Goal: Task Accomplishment & Management: Complete application form

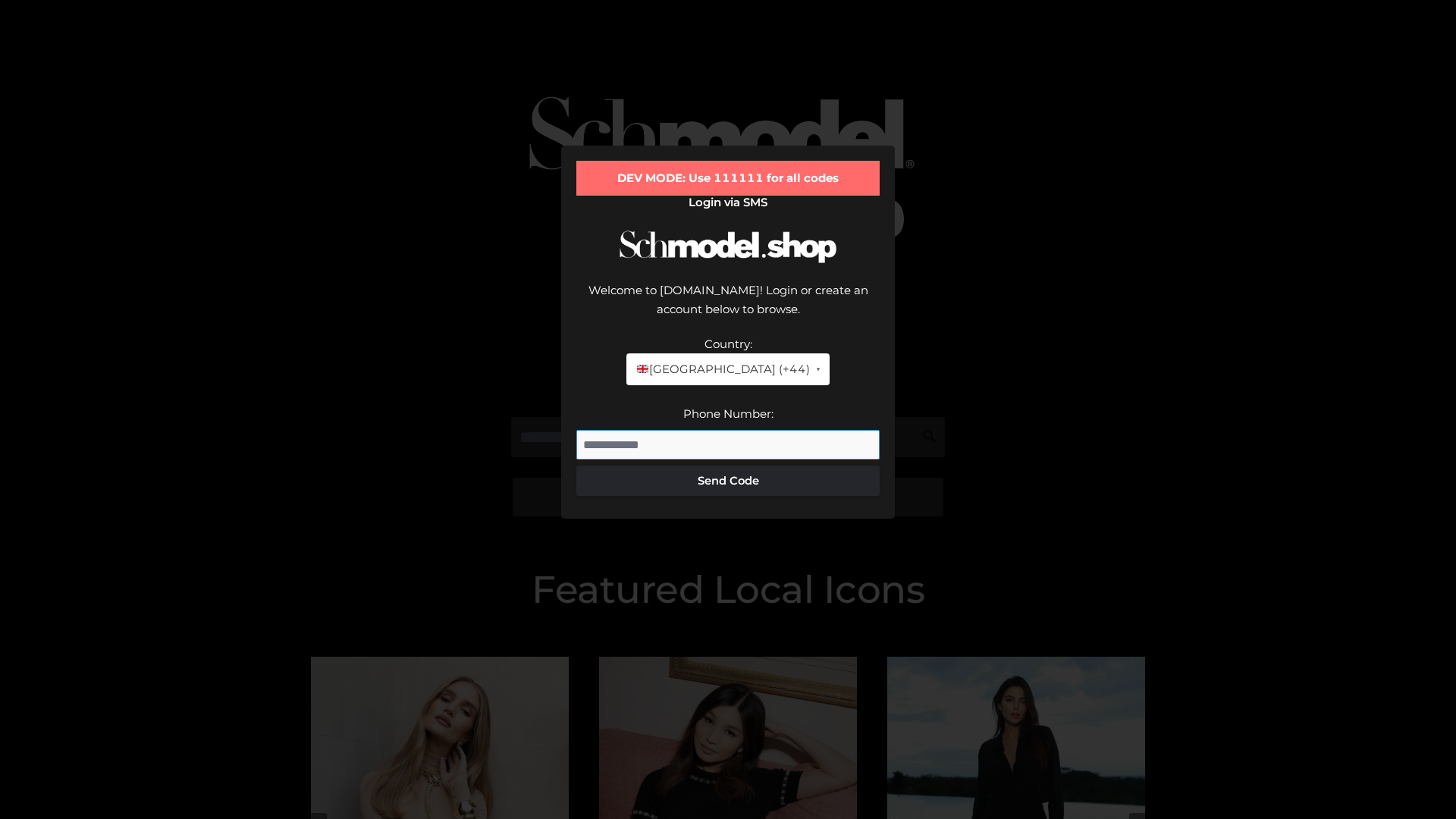
click at [728, 430] on input "Phone Number:" at bounding box center [728, 445] width 303 height 30
type input "**********"
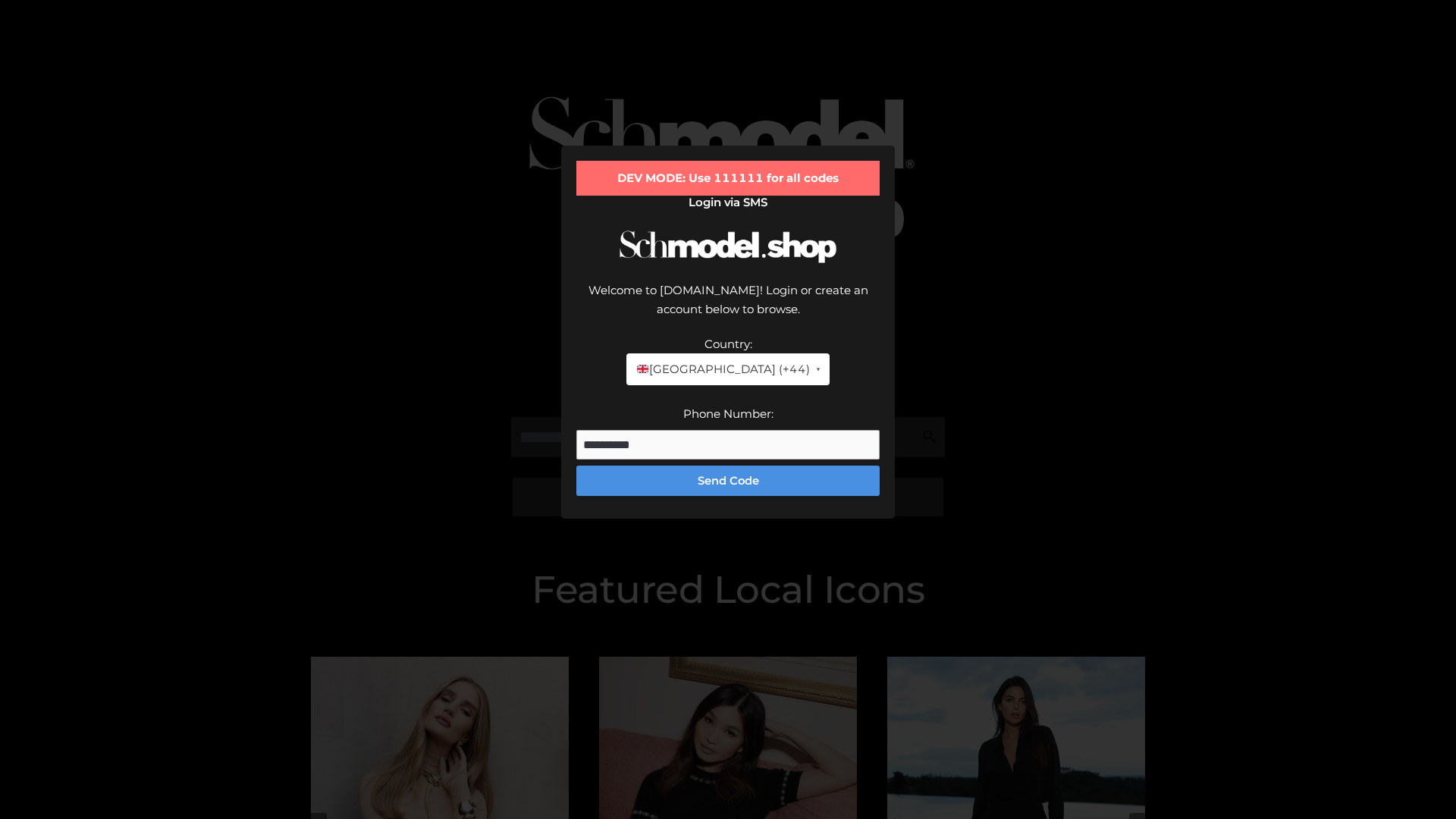
click at [728, 465] on button "Send Code" at bounding box center [728, 480] width 303 height 30
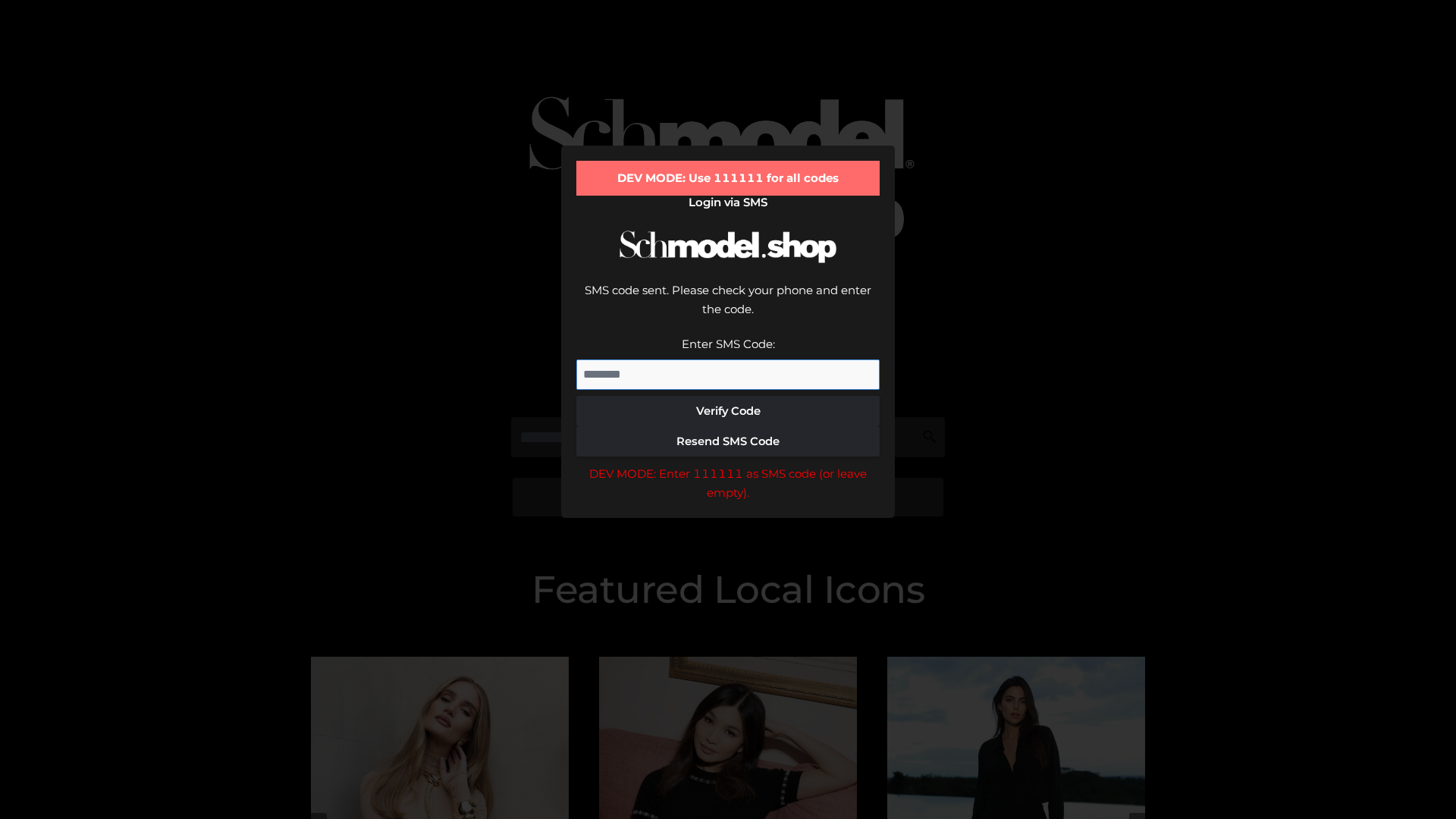
click at [728, 360] on input "Enter SMS Code:" at bounding box center [728, 374] width 303 height 30
type input "******"
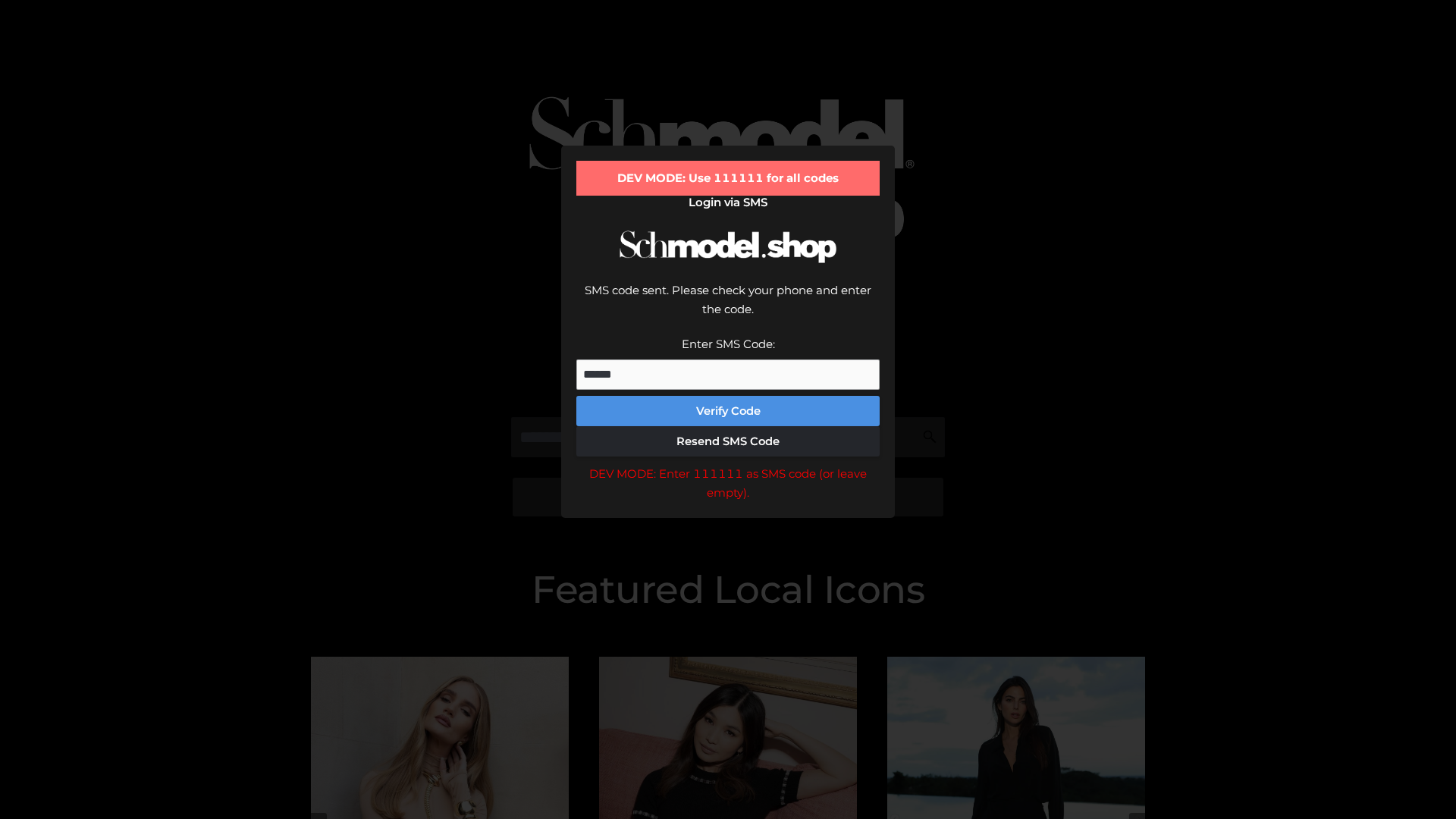
click at [728, 396] on button "Verify Code" at bounding box center [728, 410] width 303 height 30
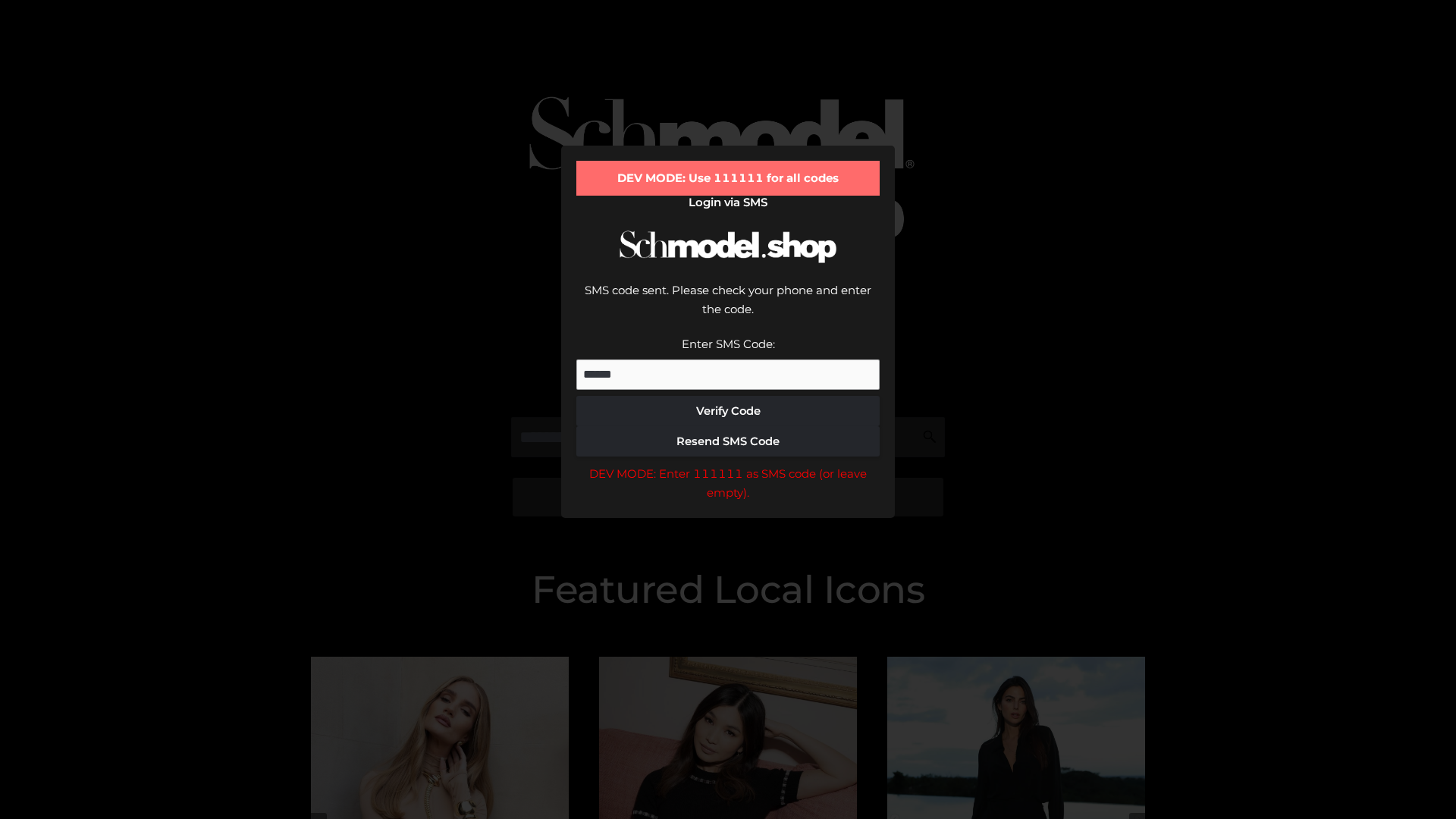
click at [728, 464] on div "DEV MODE: Enter 111111 as SMS code (or leave empty)." at bounding box center [728, 484] width 303 height 39
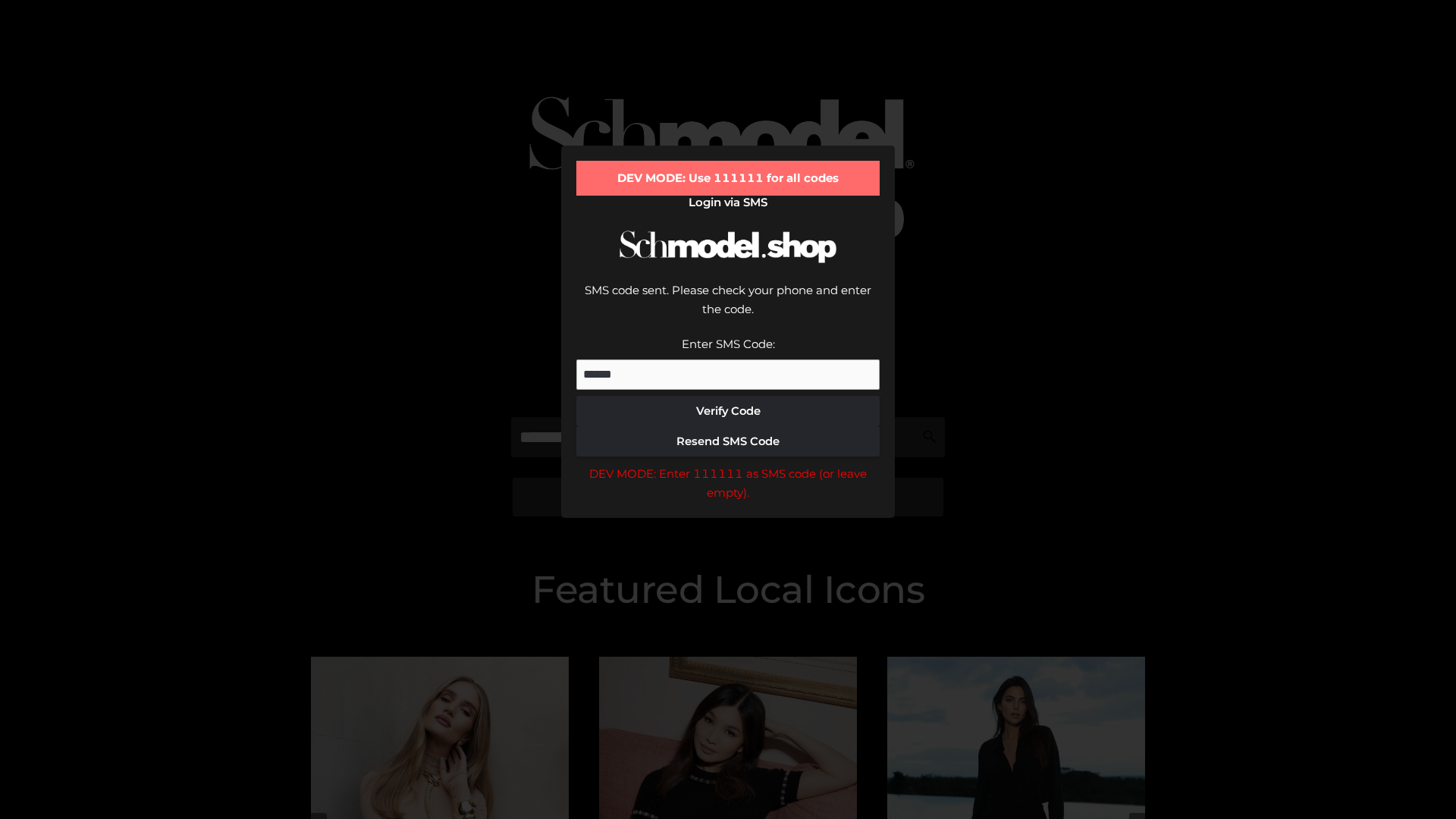
click at [728, 464] on div "DEV MODE: Enter 111111 as SMS code (or leave empty)." at bounding box center [728, 484] width 303 height 39
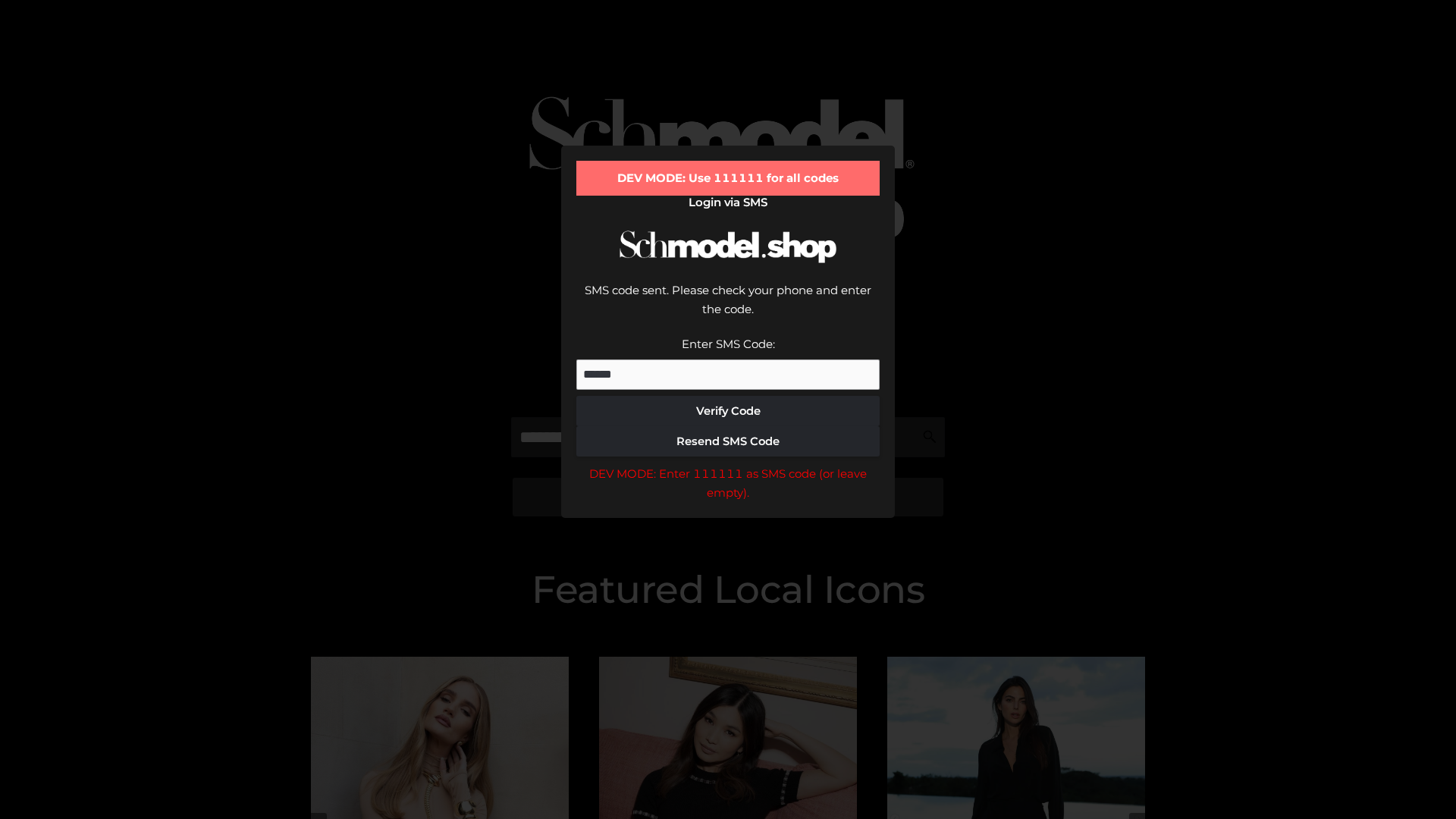
click at [728, 464] on div "DEV MODE: Enter 111111 as SMS code (or leave empty)." at bounding box center [728, 484] width 303 height 39
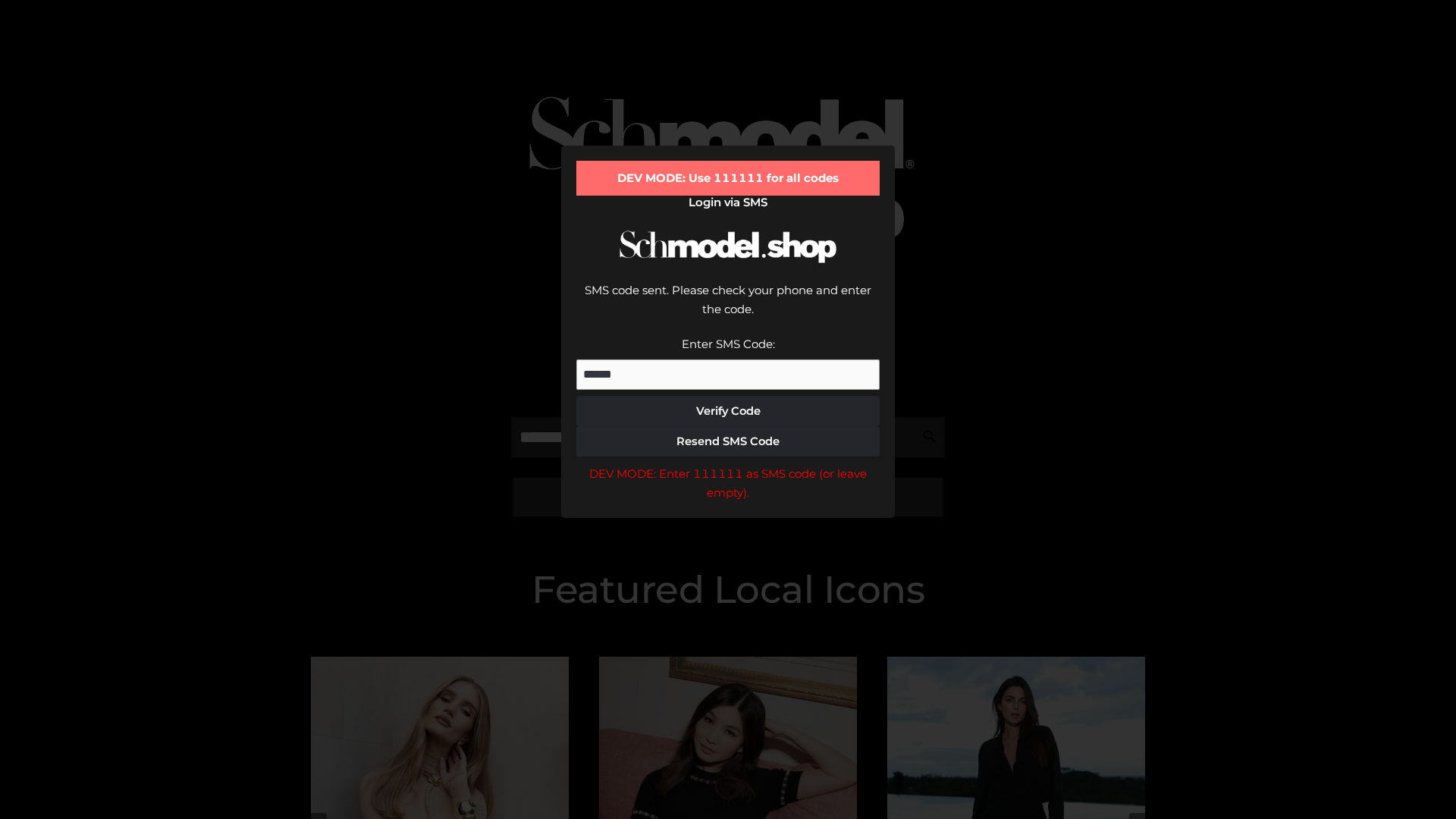
click at [728, 464] on div "DEV MODE: Enter 111111 as SMS code (or leave empty)." at bounding box center [728, 484] width 303 height 39
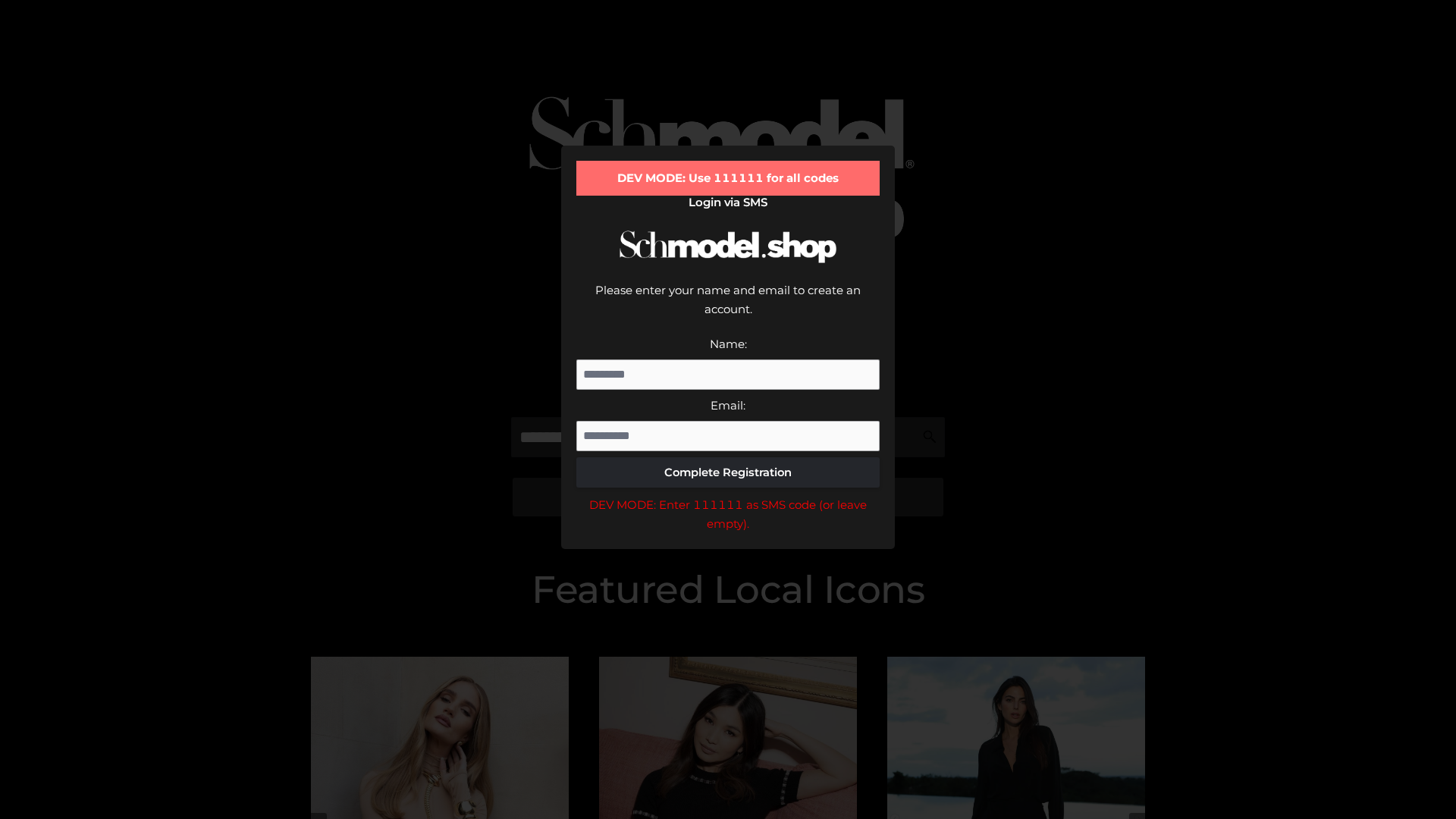
click at [728, 496] on div "DEV MODE: Enter 111111 as SMS code (or leave empty)." at bounding box center [728, 515] width 303 height 39
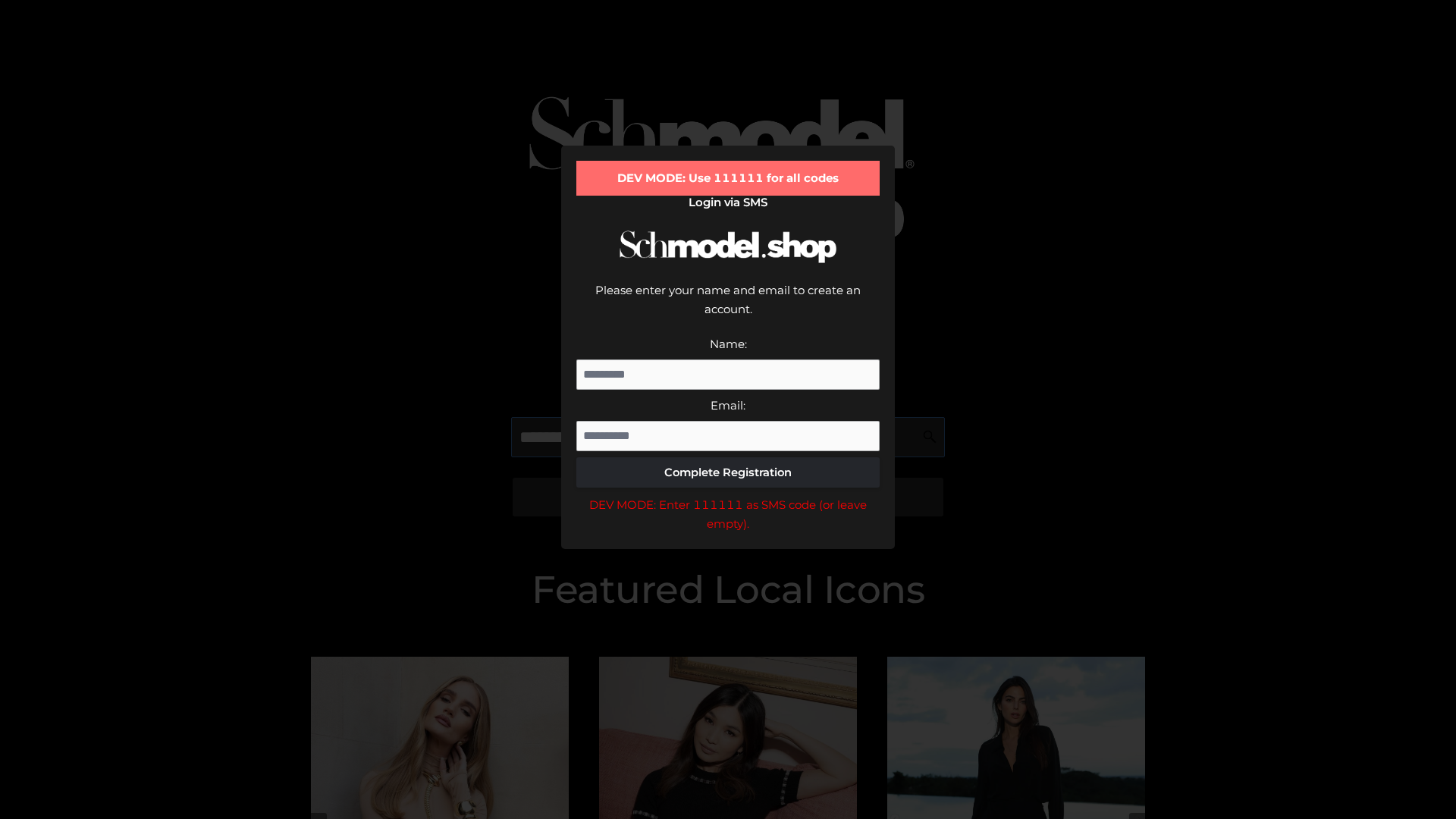
scroll to position [0, 22]
click at [728, 496] on div "DEV MODE: Enter 111111 as SMS code (or leave empty)." at bounding box center [728, 515] width 303 height 39
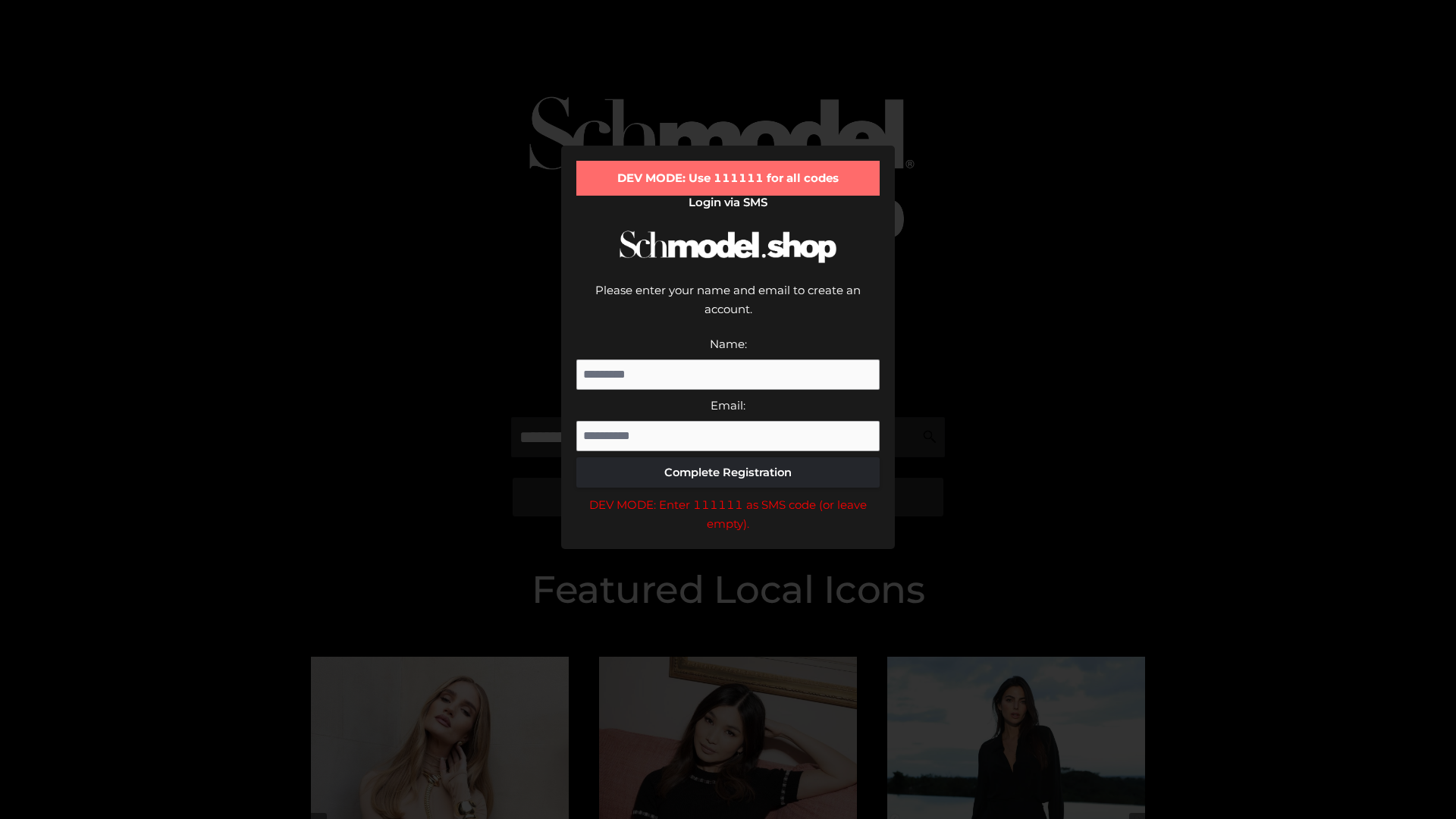
click at [728, 496] on div "DEV MODE: Enter 111111 as SMS code (or leave empty)." at bounding box center [728, 515] width 303 height 39
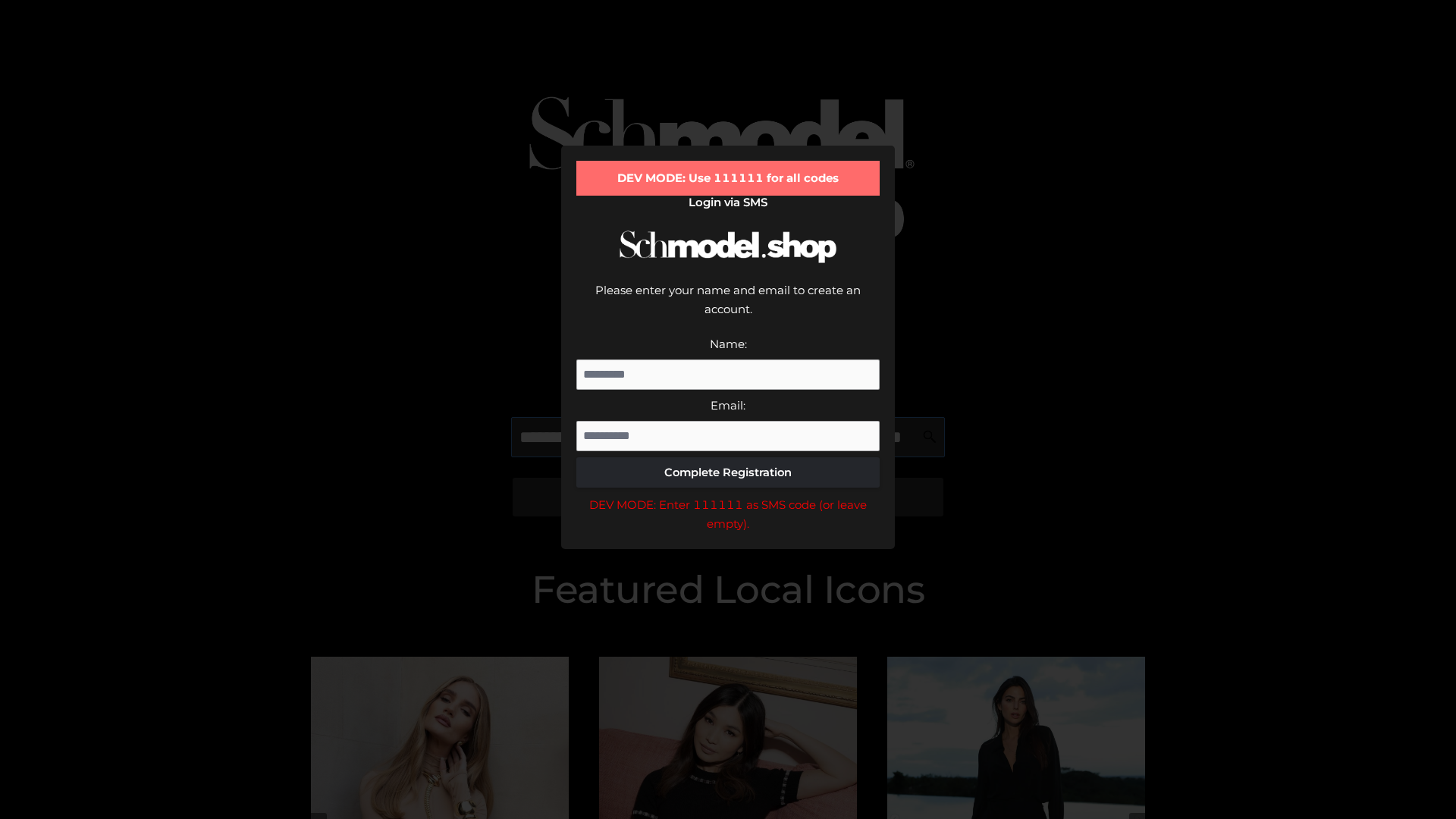
scroll to position [0, 110]
click at [728, 496] on div "DEV MODE: Enter 111111 as SMS code (or leave empty)." at bounding box center [728, 515] width 303 height 39
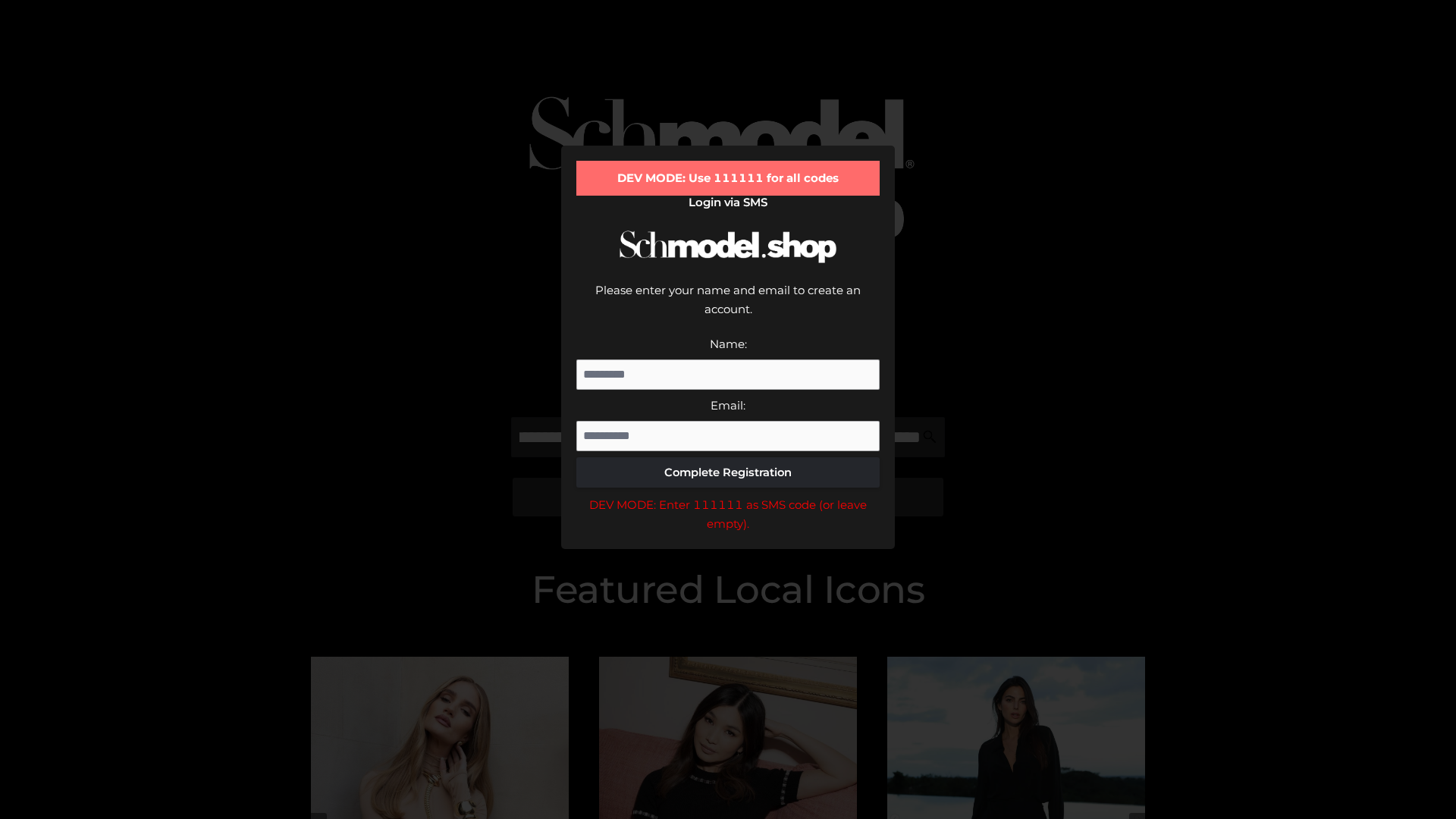
click at [728, 496] on div "DEV MODE: Enter 111111 as SMS code (or leave empty)." at bounding box center [728, 515] width 303 height 39
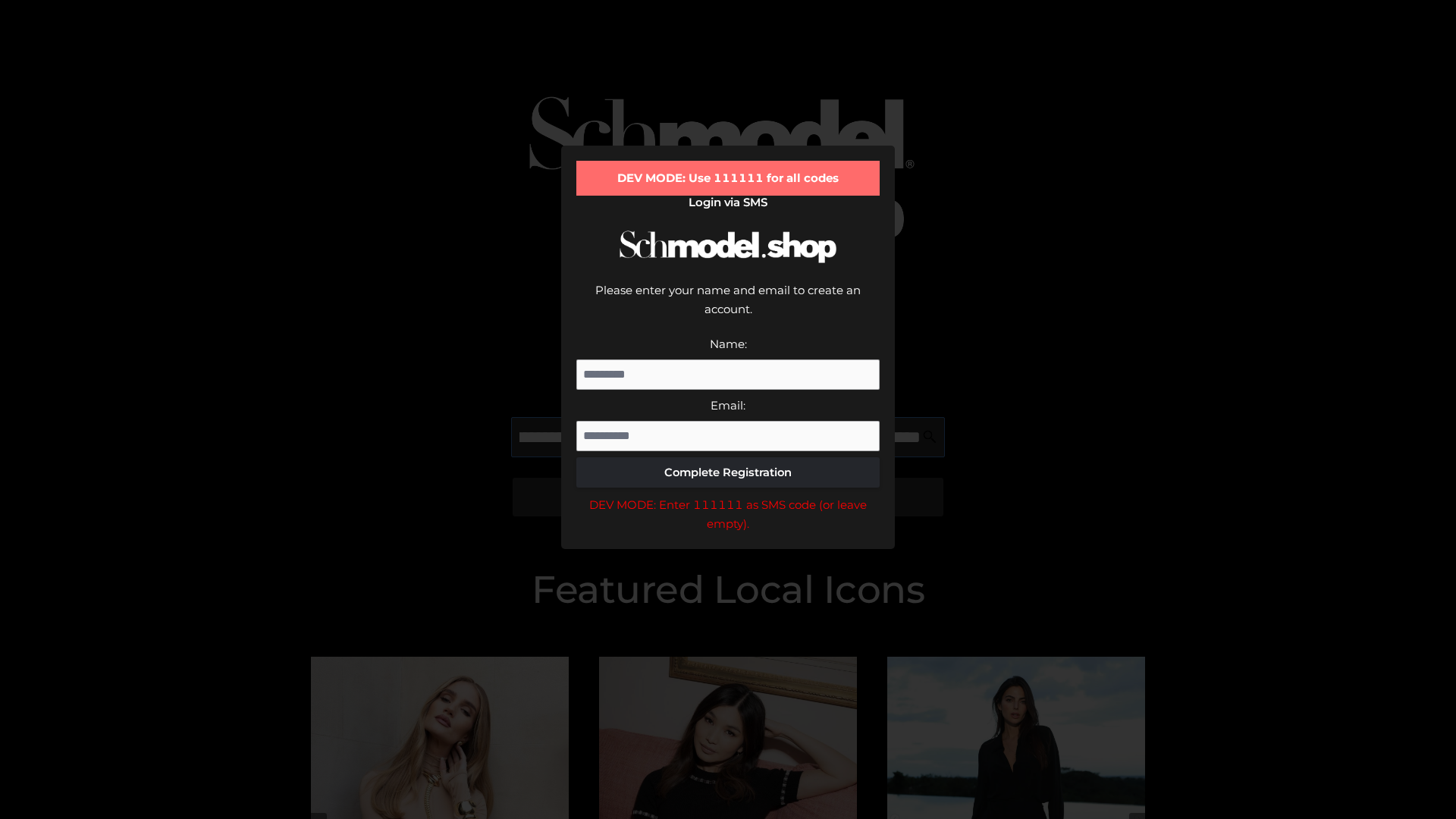
scroll to position [0, 202]
click at [728, 496] on div "DEV MODE: Enter 111111 as SMS code (or leave empty)." at bounding box center [728, 515] width 303 height 39
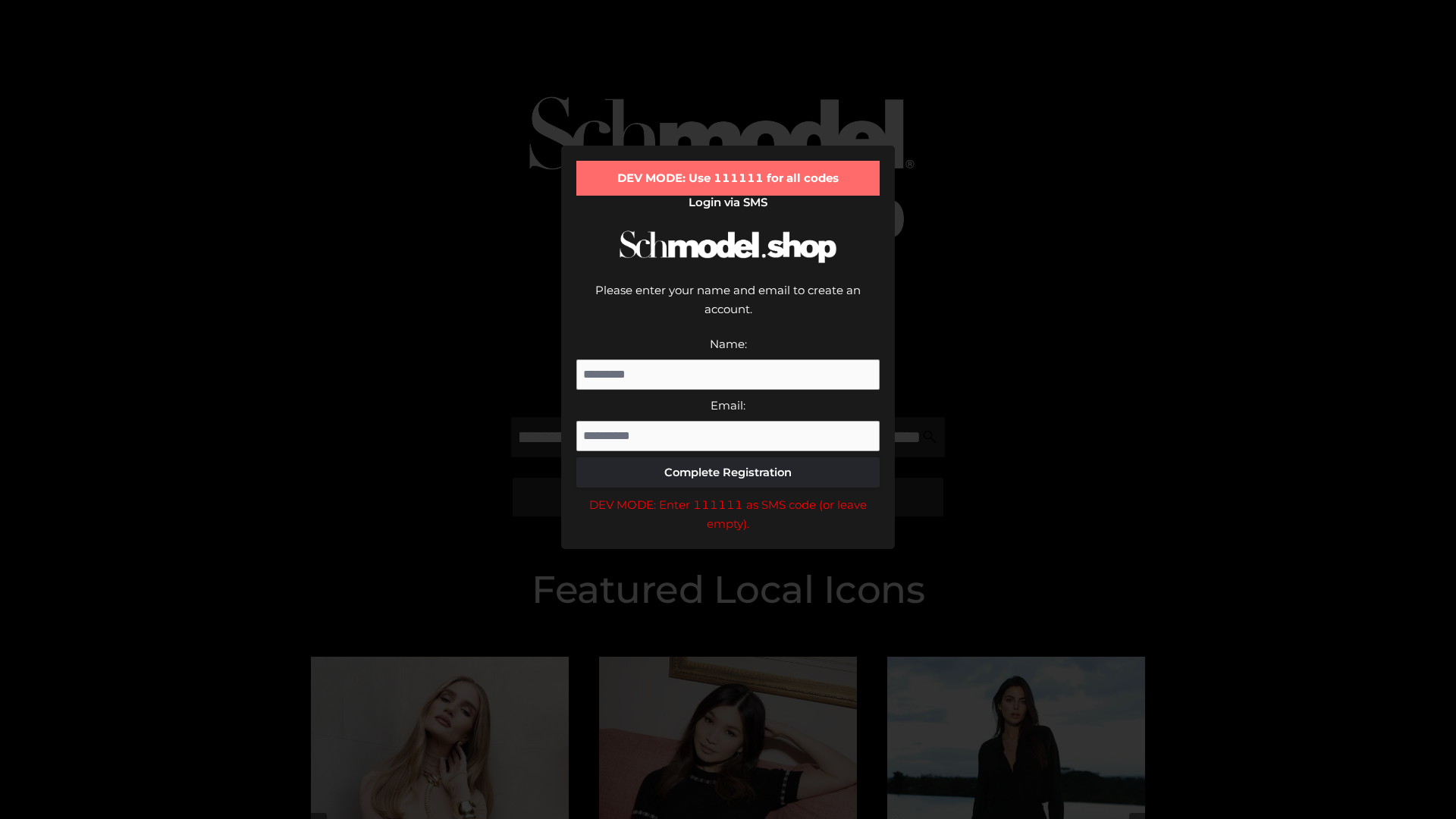
click at [728, 496] on div "DEV MODE: Enter 111111 as SMS code (or leave empty)." at bounding box center [728, 515] width 303 height 39
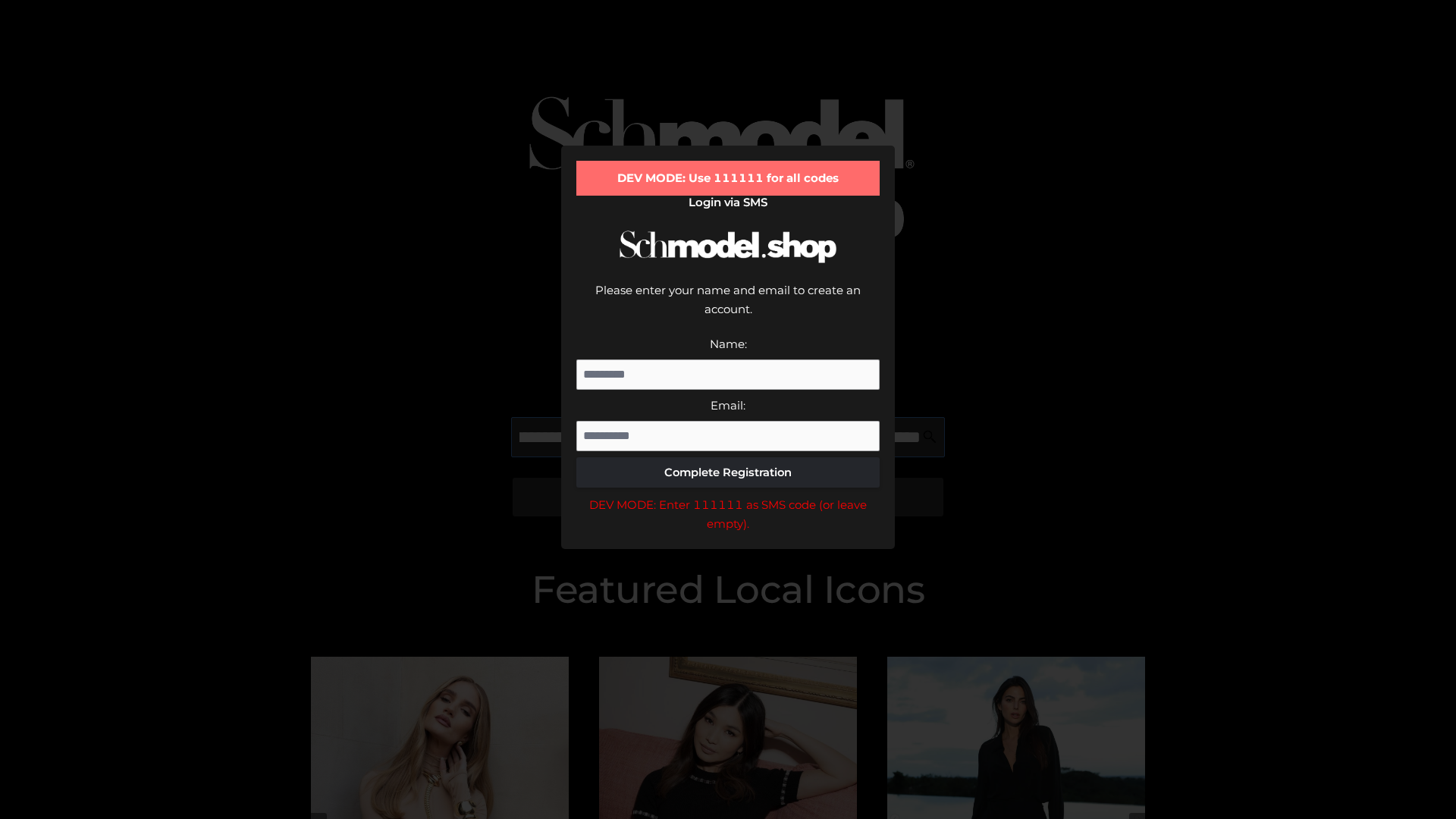
scroll to position [0, 297]
click at [728, 496] on div "DEV MODE: Enter 111111 as SMS code (or leave empty)." at bounding box center [728, 515] width 303 height 39
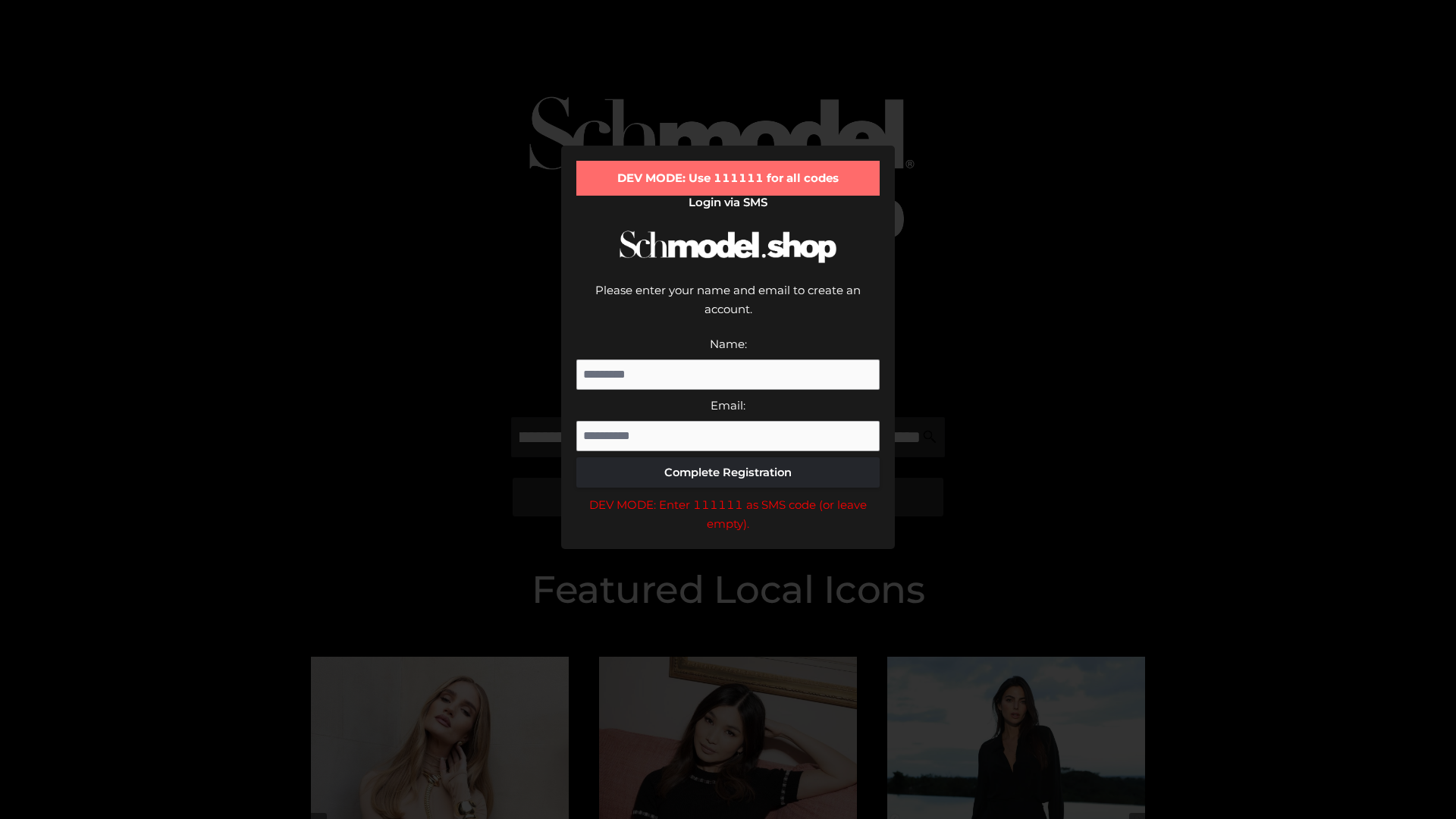
click at [728, 496] on div "DEV MODE: Enter 111111 as SMS code (or leave empty)." at bounding box center [728, 515] width 303 height 39
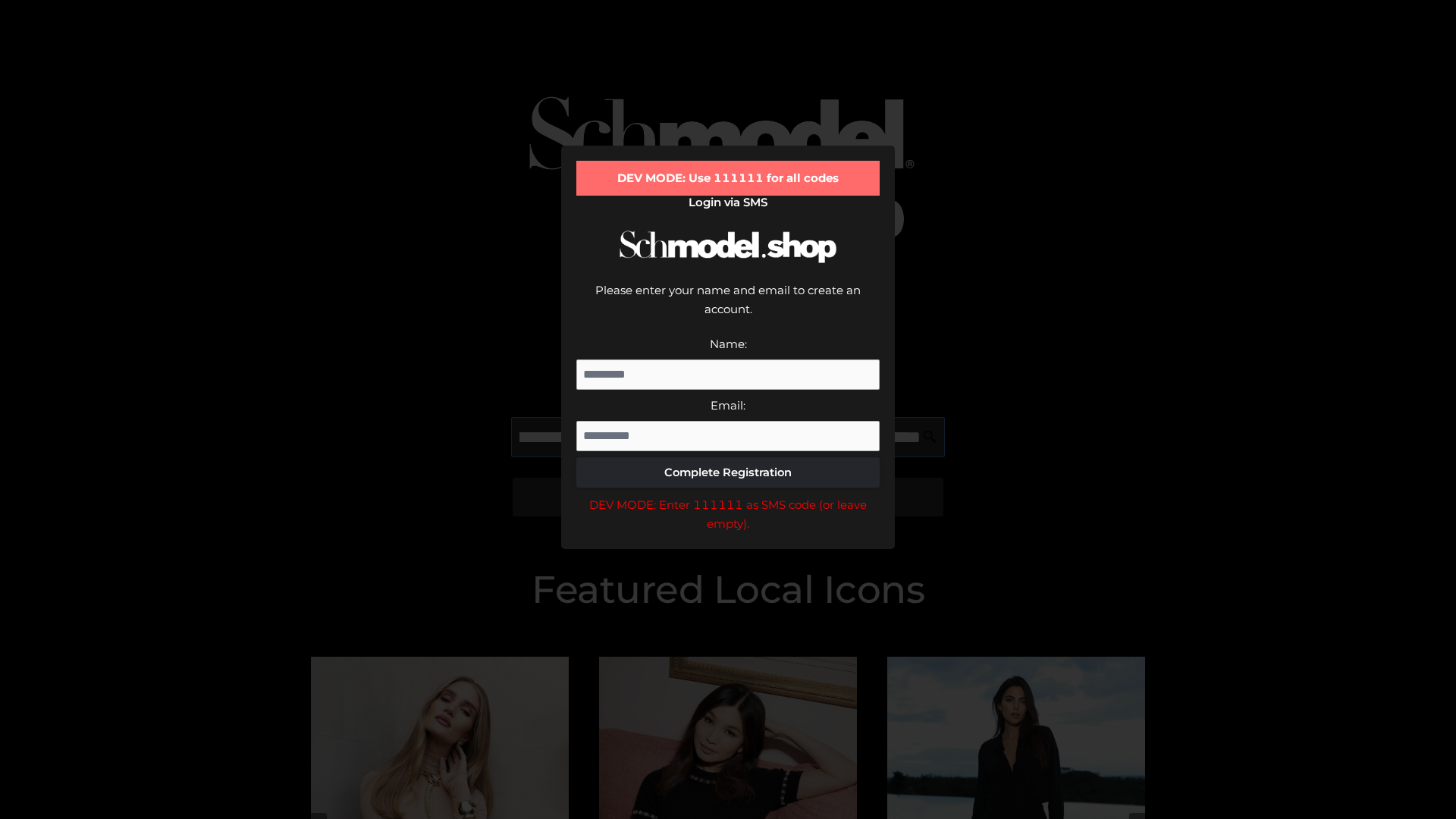
scroll to position [0, 385]
click at [728, 496] on div "DEV MODE: Enter 111111 as SMS code (or leave empty)." at bounding box center [728, 515] width 303 height 39
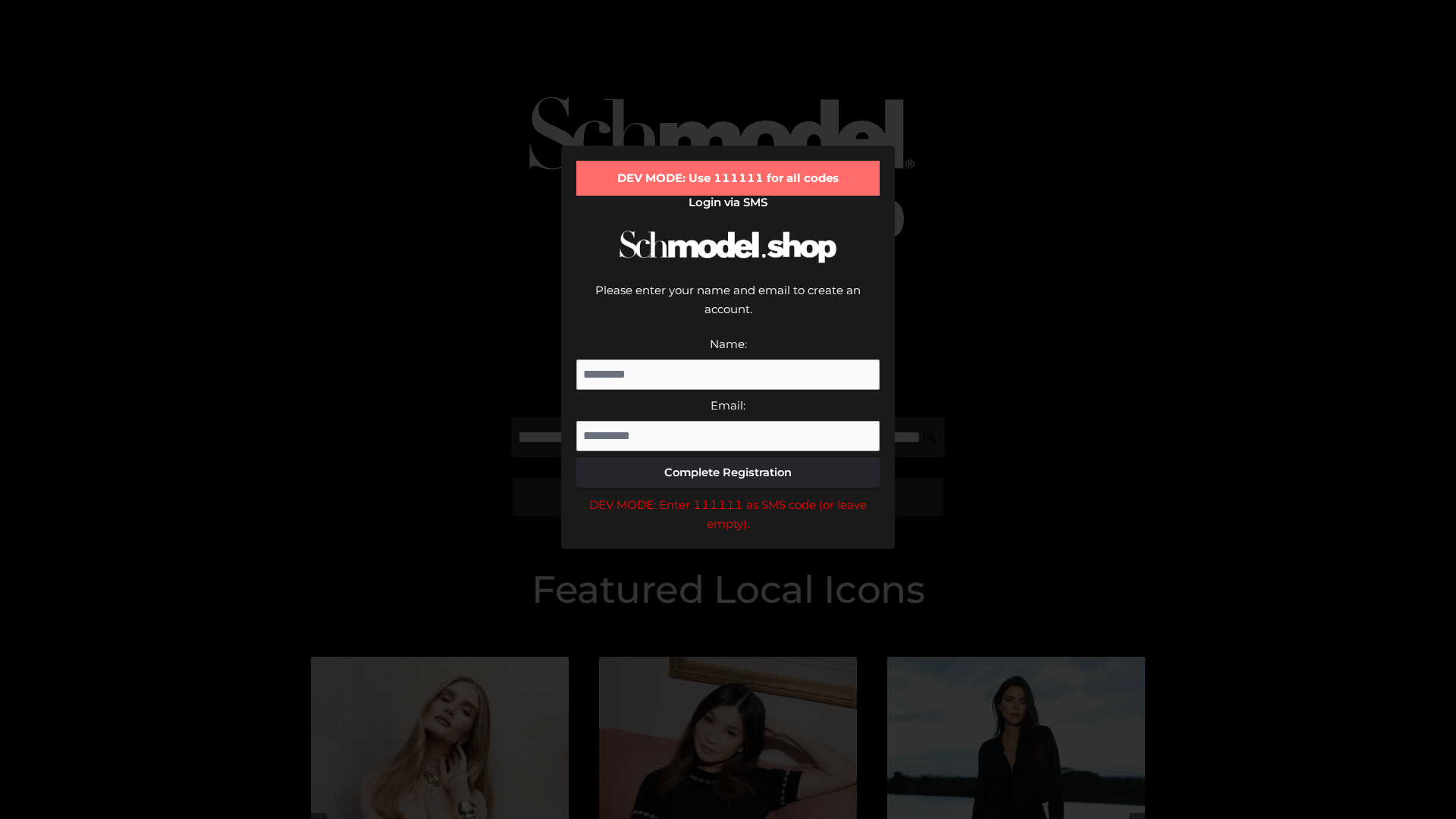
click at [728, 496] on div "DEV MODE: Enter 111111 as SMS code (or leave empty)." at bounding box center [728, 515] width 303 height 39
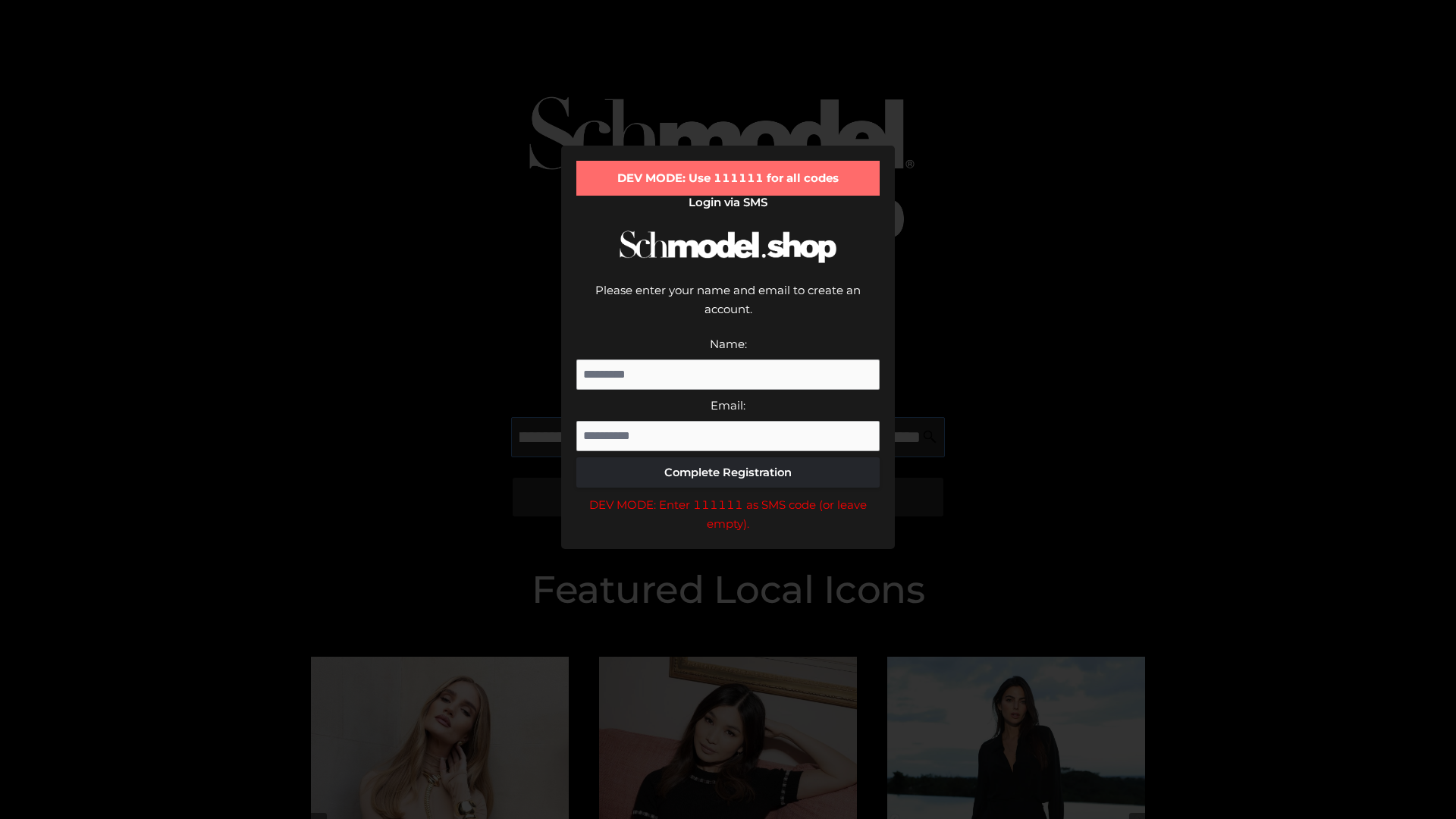
scroll to position [0, 477]
click at [728, 496] on div "DEV MODE: Enter 111111 as SMS code (or leave empty)." at bounding box center [728, 515] width 303 height 39
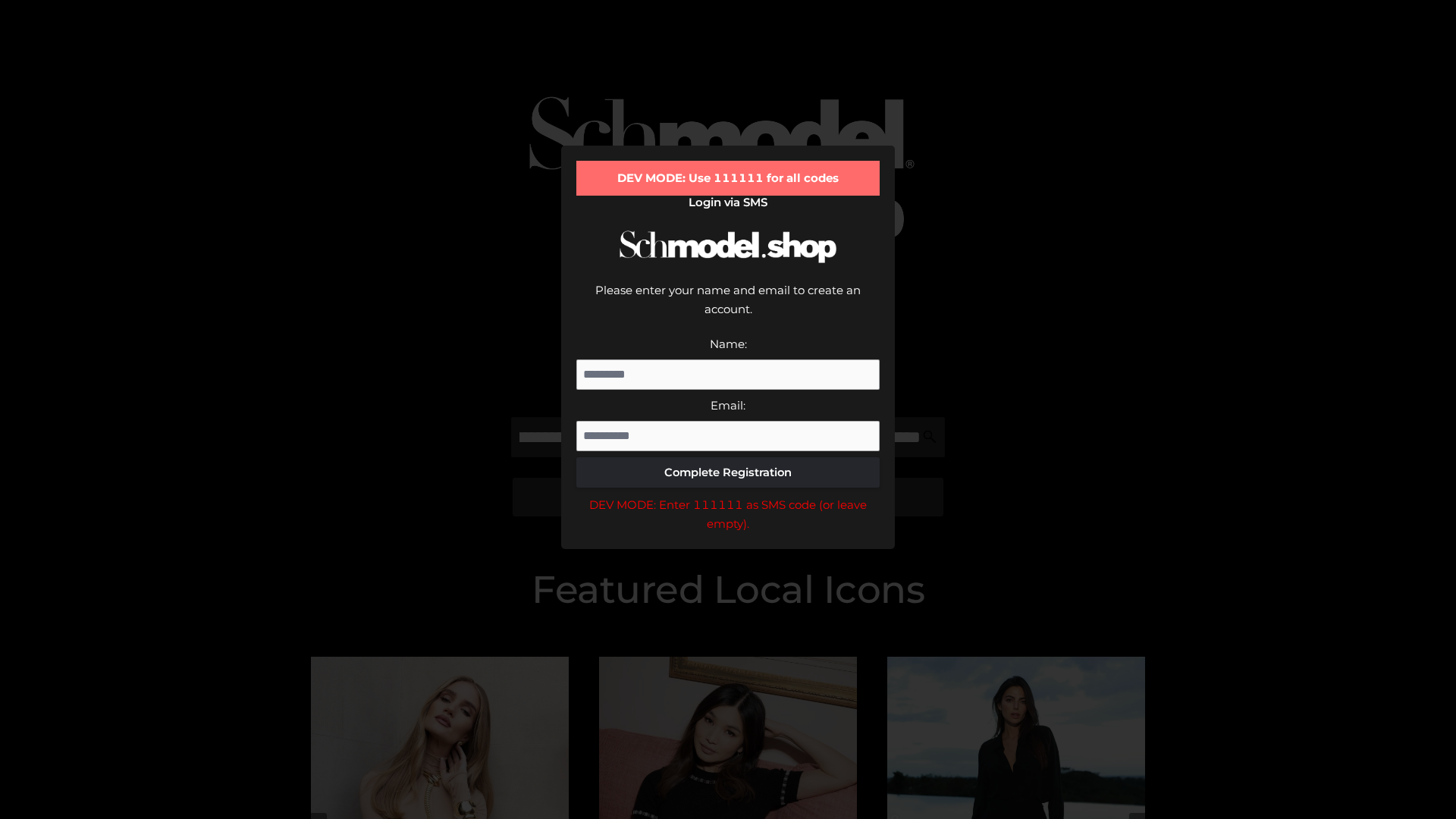
click at [728, 496] on div "DEV MODE: Enter 111111 as SMS code (or leave empty)." at bounding box center [728, 515] width 303 height 39
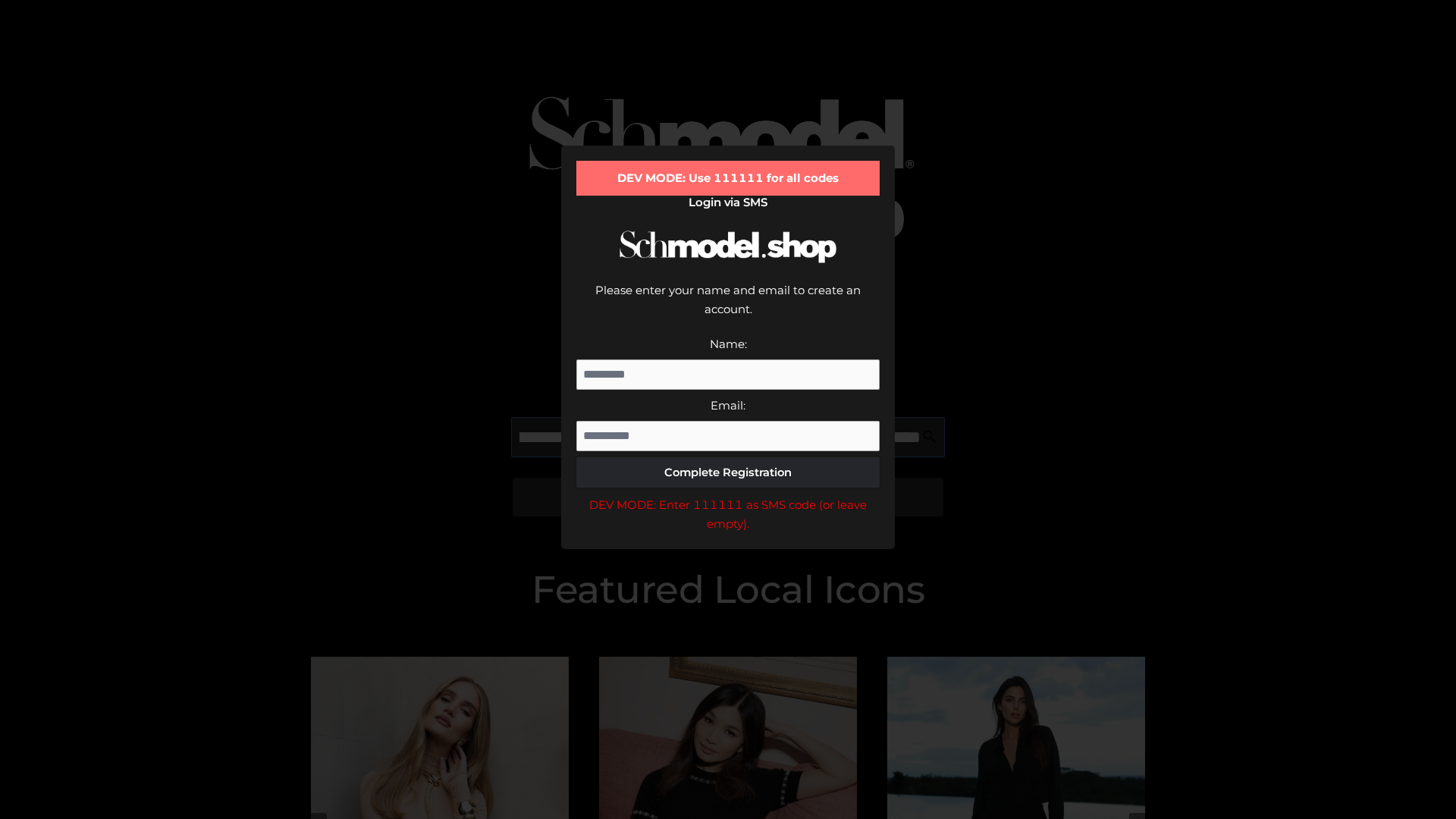
scroll to position [0, 572]
click at [728, 496] on div "DEV MODE: Enter 111111 as SMS code (or leave empty)." at bounding box center [728, 515] width 303 height 39
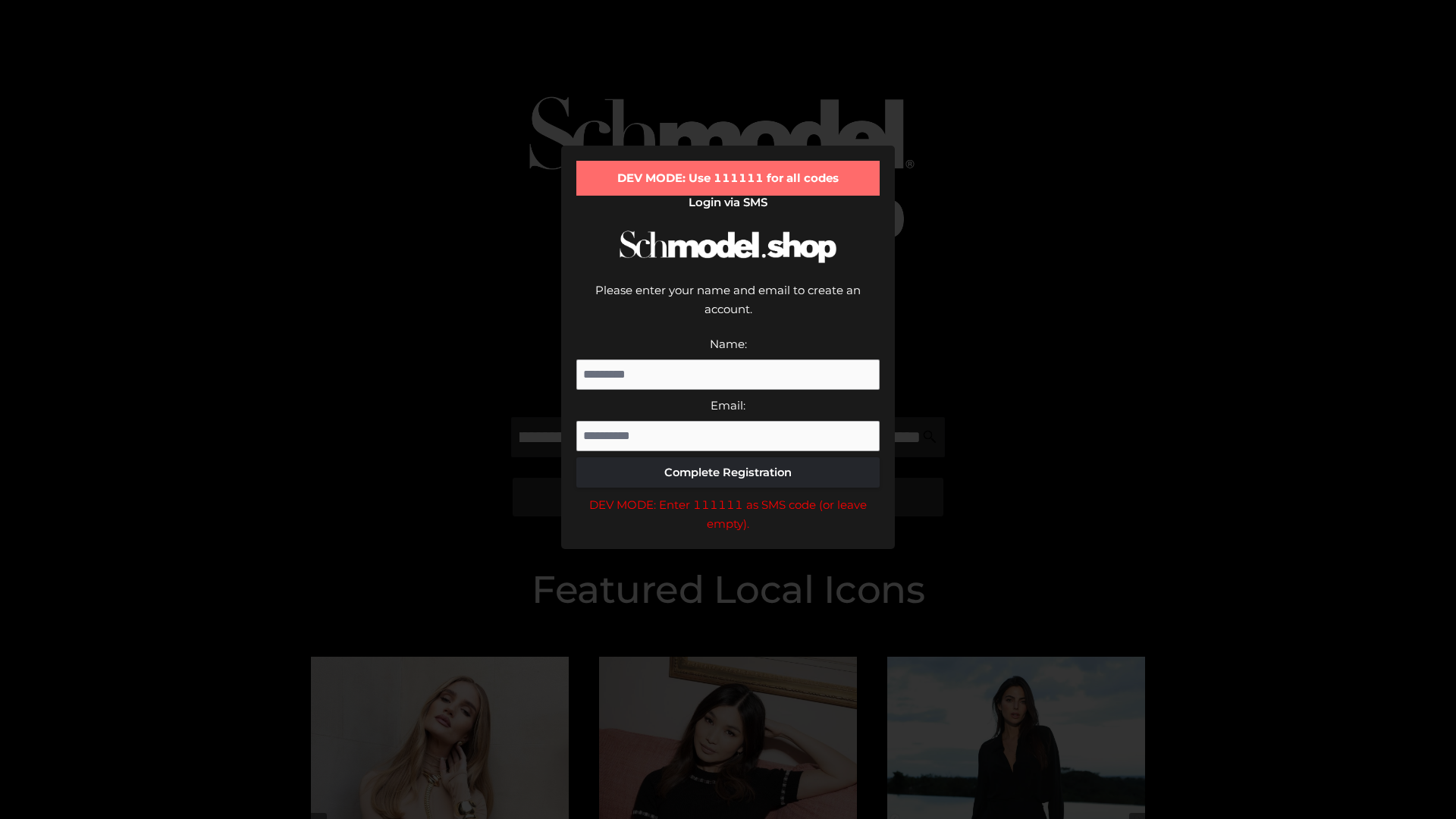
click at [728, 496] on div "DEV MODE: Enter 111111 as SMS code (or leave empty)." at bounding box center [728, 515] width 303 height 39
type input "**********"
